Goal: Task Accomplishment & Management: Manage account settings

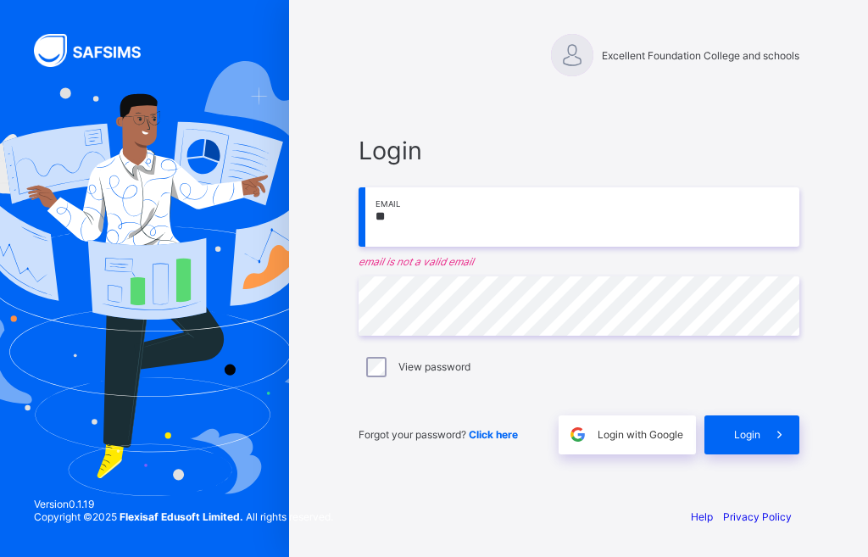
type input "*"
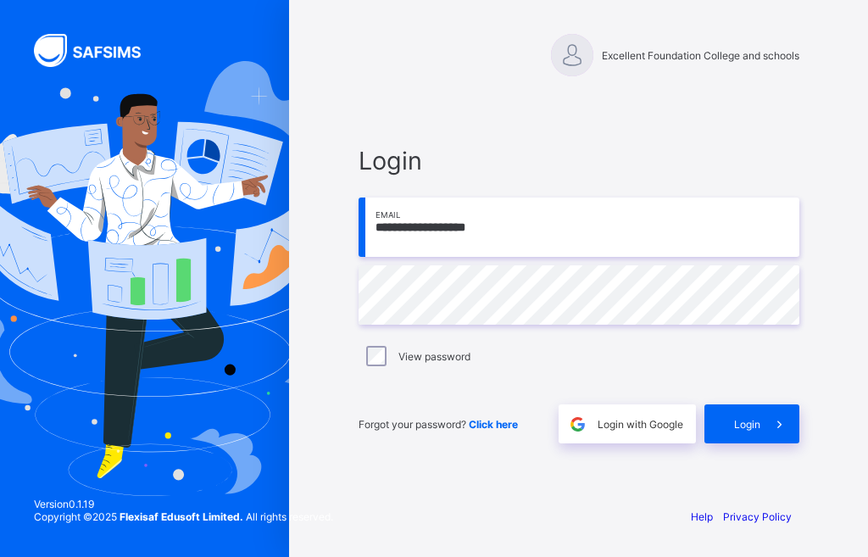
type input "**********"
click at [725, 414] on div "Login" at bounding box center [751, 423] width 95 height 39
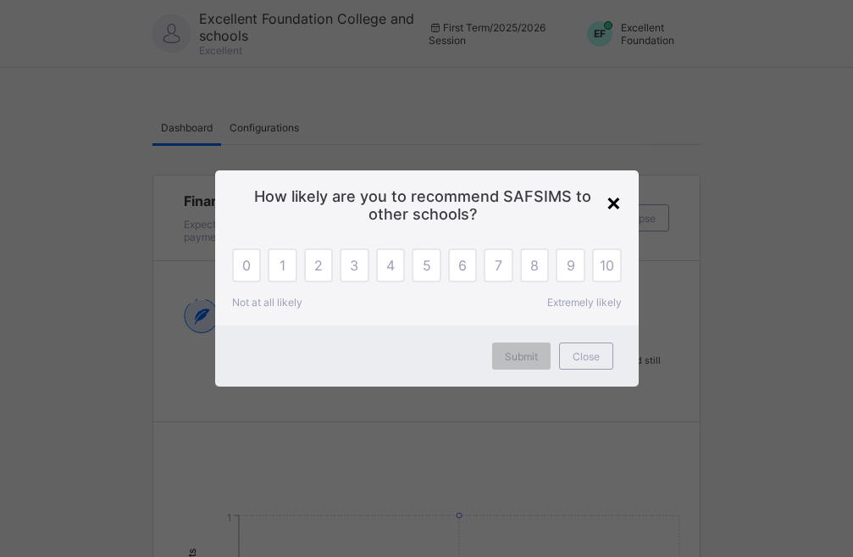
click at [614, 198] on div "×" at bounding box center [614, 201] width 16 height 29
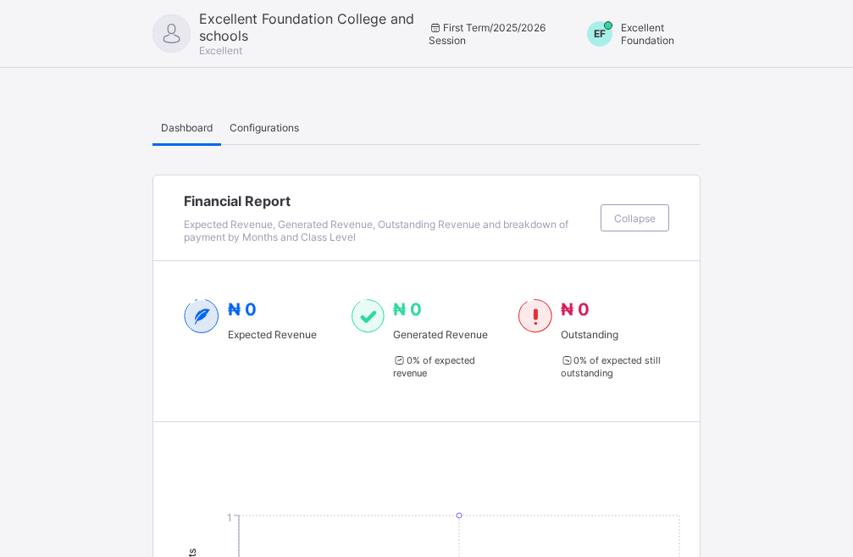
click at [606, 36] on span "EF" at bounding box center [600, 33] width 12 height 13
click at [628, 63] on ul "Switch to Admin View Logout" at bounding box center [629, 89] width 144 height 69
click at [613, 39] on div "EF" at bounding box center [599, 33] width 25 height 25
click at [622, 70] on span "Switch to Admin View" at bounding box center [628, 72] width 129 height 19
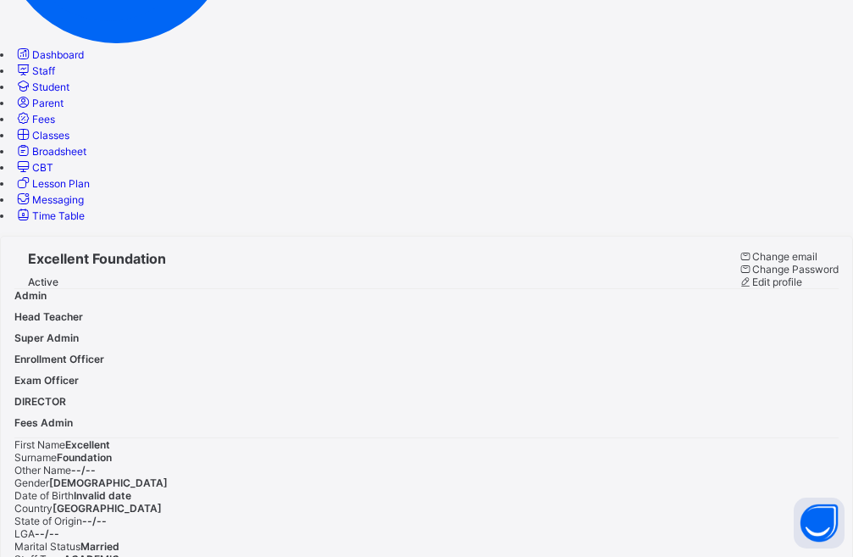
scroll to position [3, 0]
